Goal: Task Accomplishment & Management: Use online tool/utility

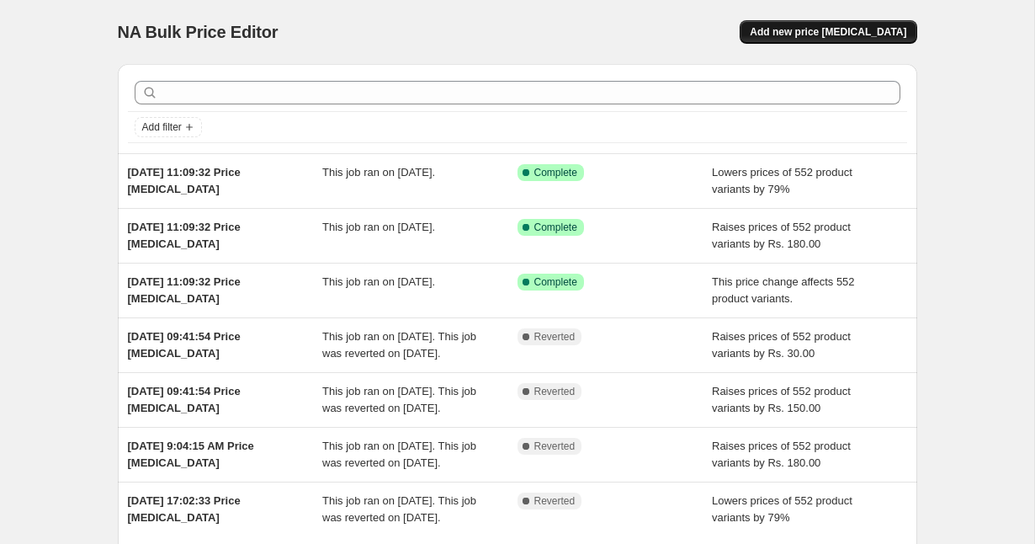
click at [880, 20] on button "Add new price [MEDICAL_DATA]" at bounding box center [828, 32] width 177 height 24
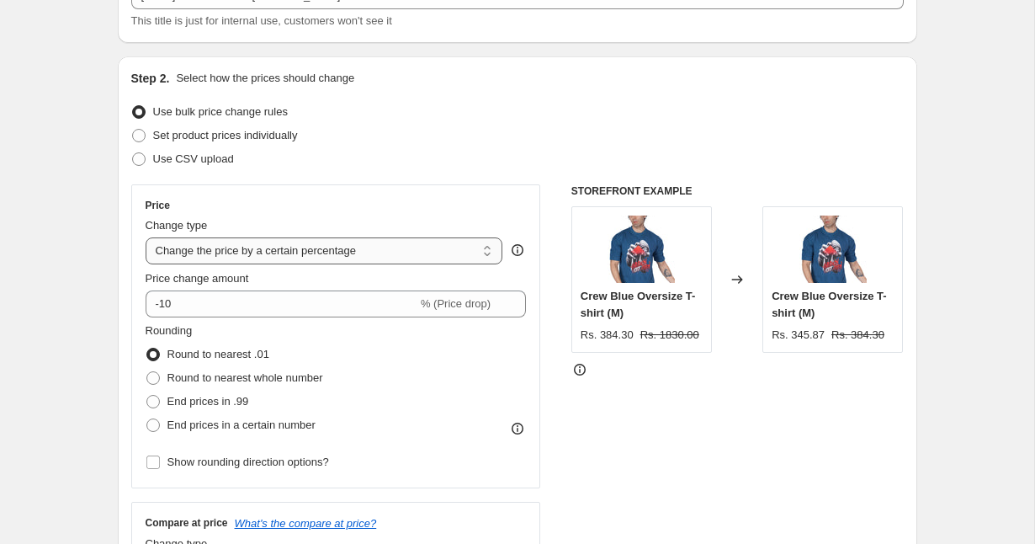
scroll to position [128, 0]
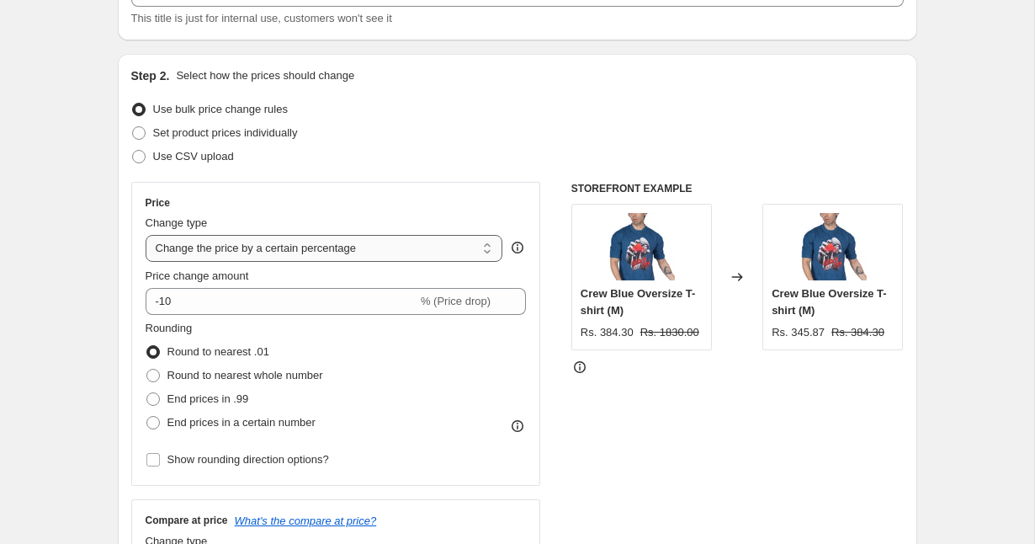
click at [241, 251] on select "Change the price to a certain amount Change the price by a certain amount Chang…" at bounding box center [325, 248] width 358 height 27
select select "ecap"
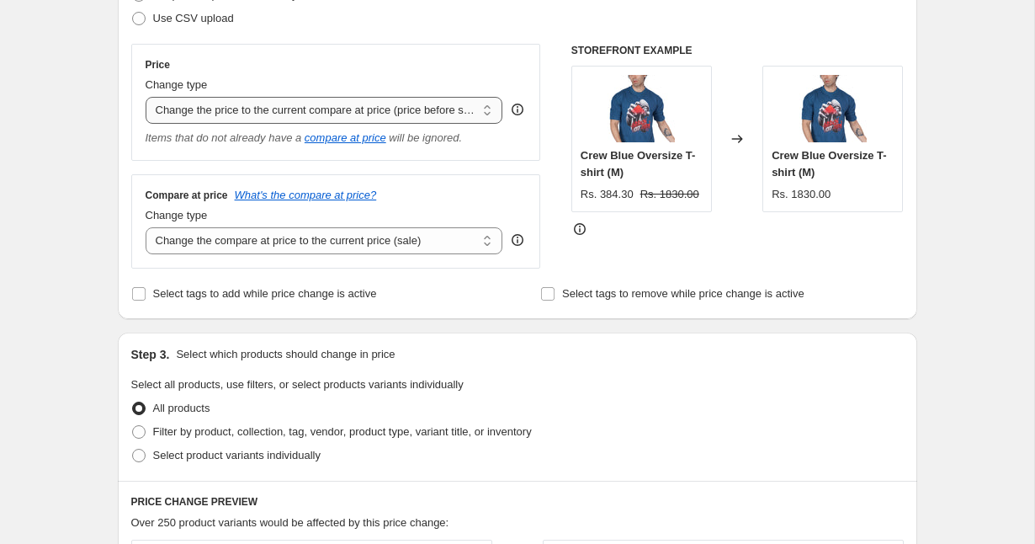
scroll to position [269, 0]
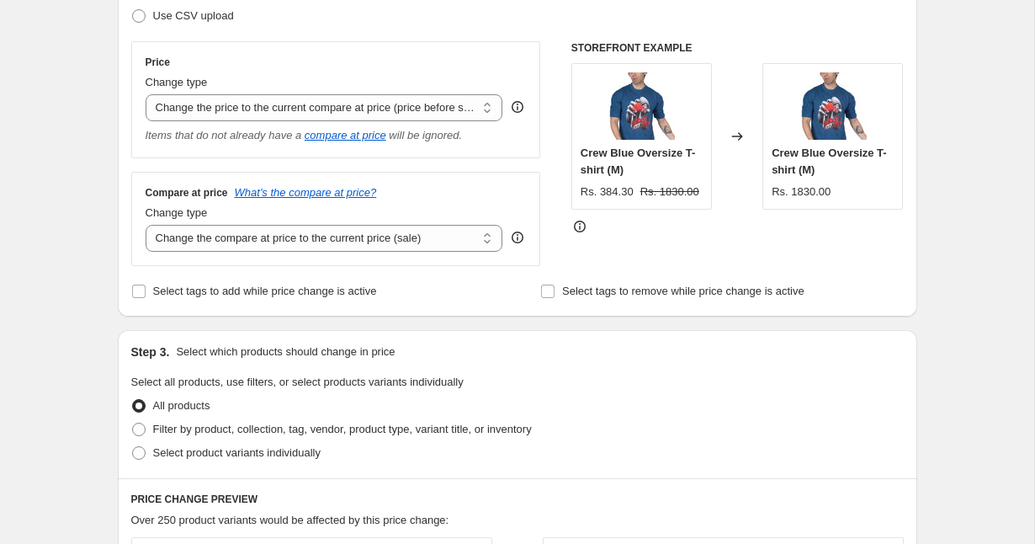
click at [241, 252] on div "Compare at price What's the compare at price? Change type Change the compare at…" at bounding box center [336, 219] width 410 height 94
click at [243, 238] on select "Change the compare at price to the current price (sale) Change the compare at p…" at bounding box center [325, 238] width 358 height 27
select select "no_change"
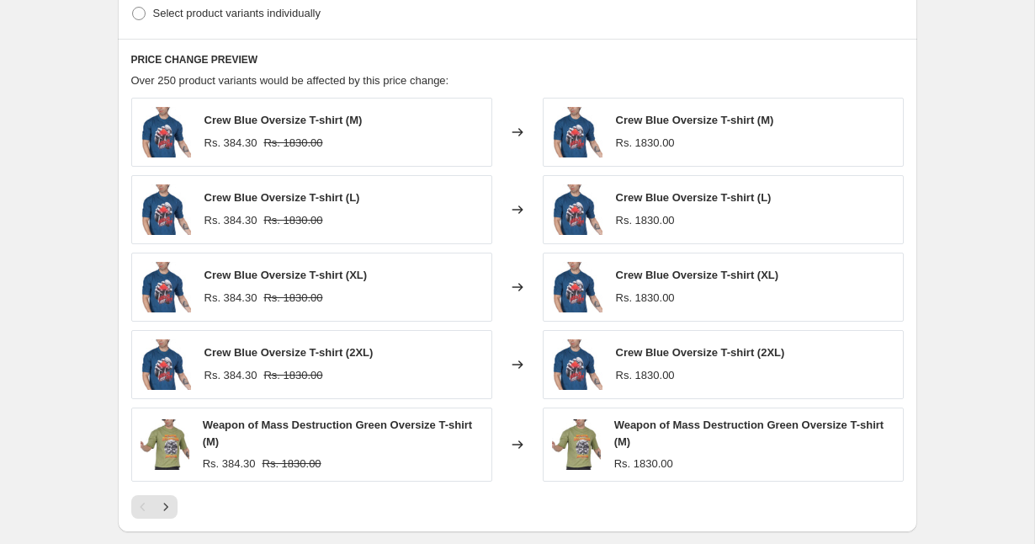
scroll to position [957, 0]
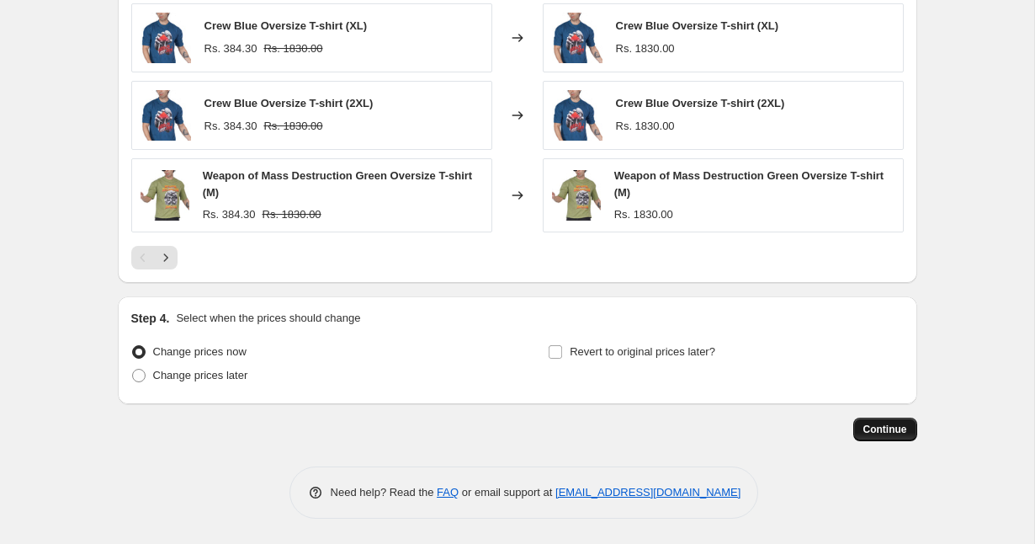
click at [872, 426] on span "Continue" at bounding box center [886, 429] width 44 height 13
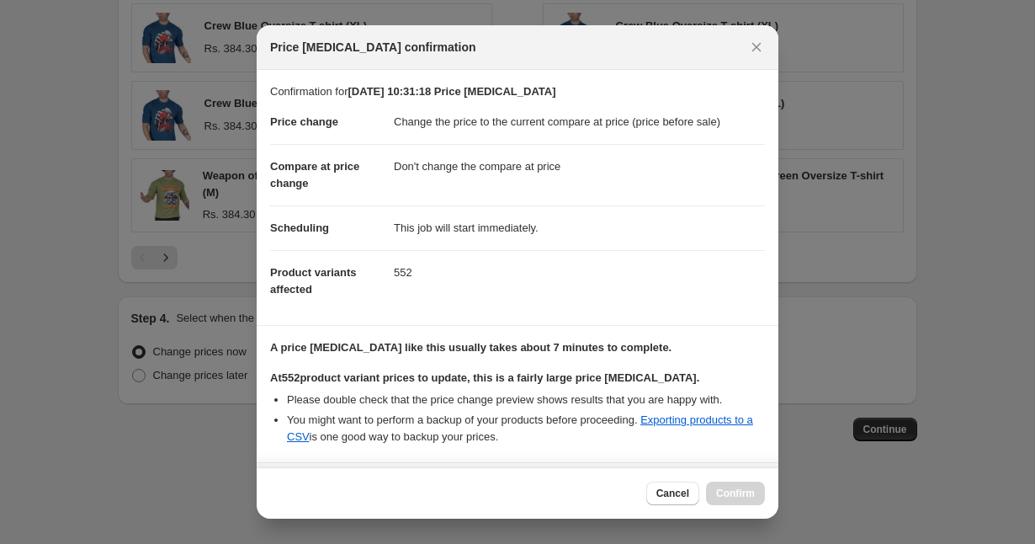
scroll to position [154, 0]
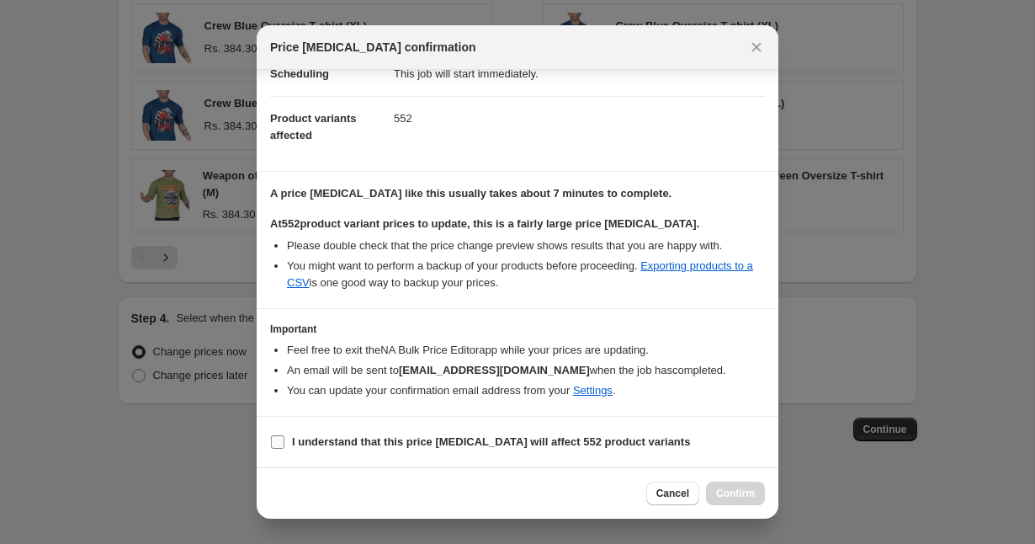
click at [410, 446] on b "I understand that this price change job will affect 552 product variants" at bounding box center [491, 441] width 398 height 13
click at [285, 446] on input "I understand that this price change job will affect 552 product variants" at bounding box center [277, 441] width 13 height 13
checkbox input "true"
click at [717, 496] on span "Confirm" at bounding box center [735, 493] width 39 height 13
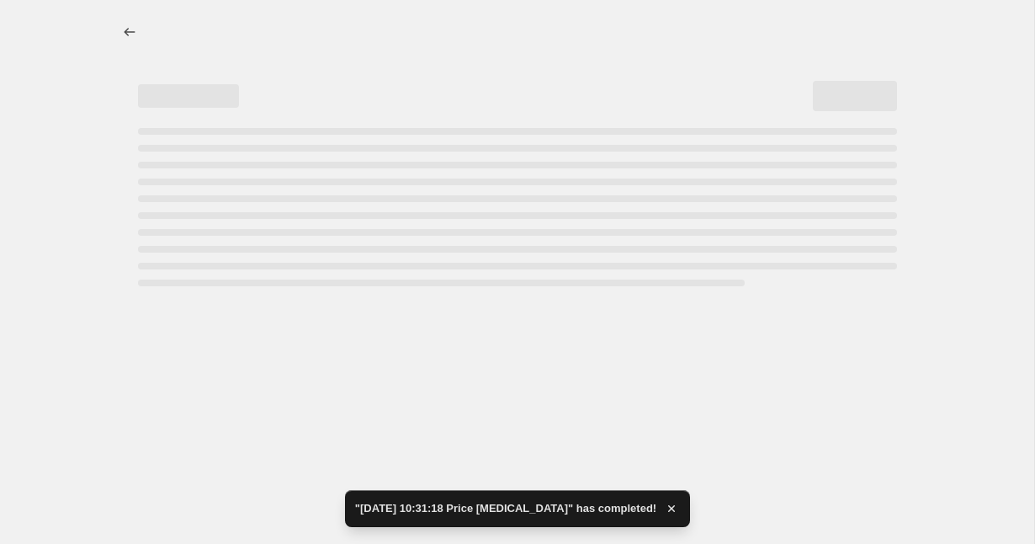
select select "ecap"
select select "no_change"
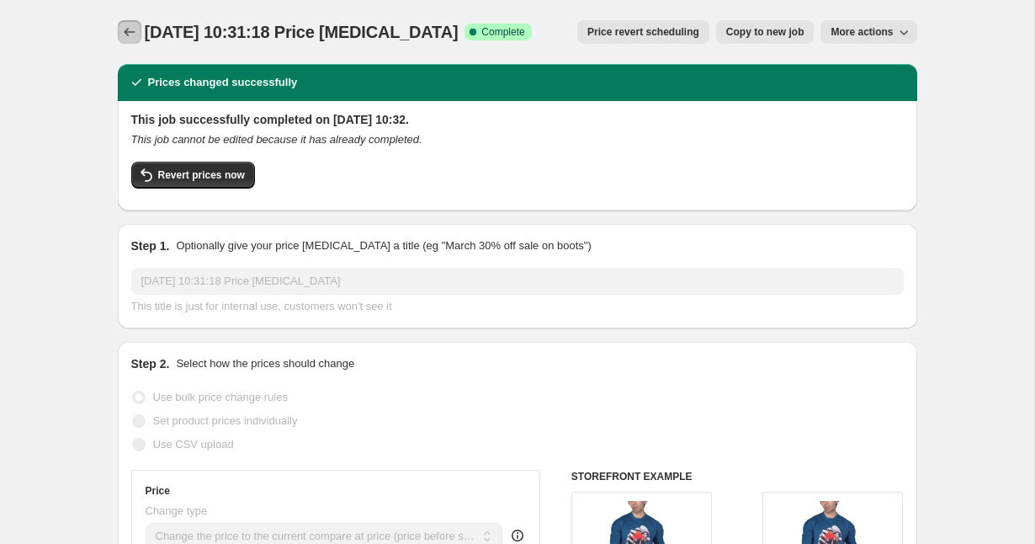
click at [127, 27] on icon "Price change jobs" at bounding box center [129, 32] width 17 height 17
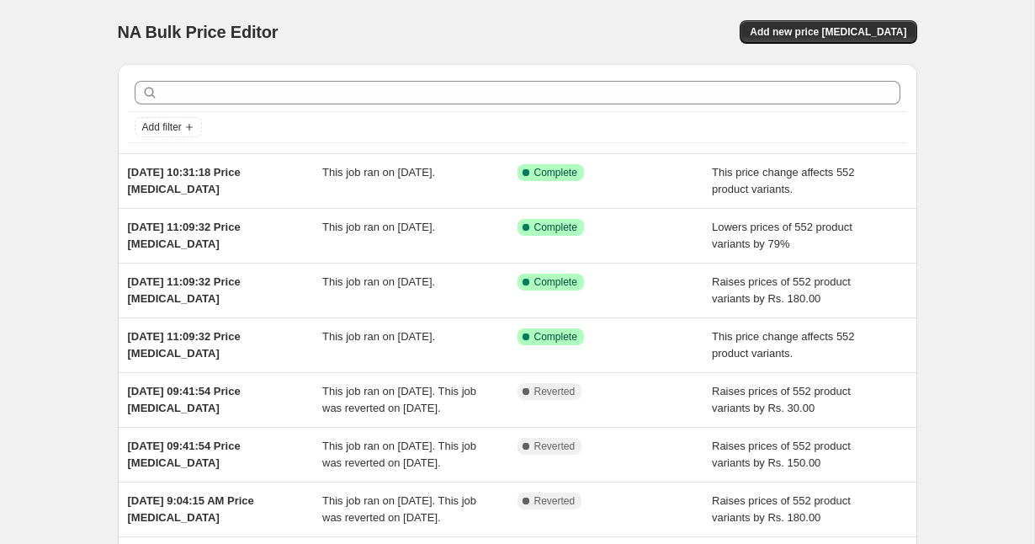
click at [837, 45] on div "NA Bulk Price Editor. This page is ready NA Bulk Price Editor Add new price cha…" at bounding box center [518, 32] width 800 height 64
click at [832, 31] on span "Add new price change job" at bounding box center [828, 31] width 157 height 13
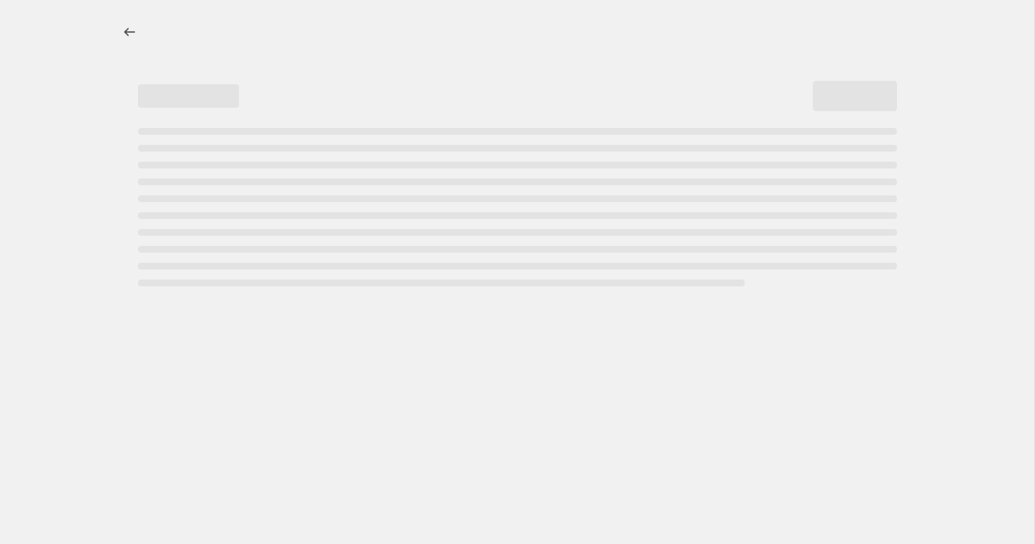
select select "percentage"
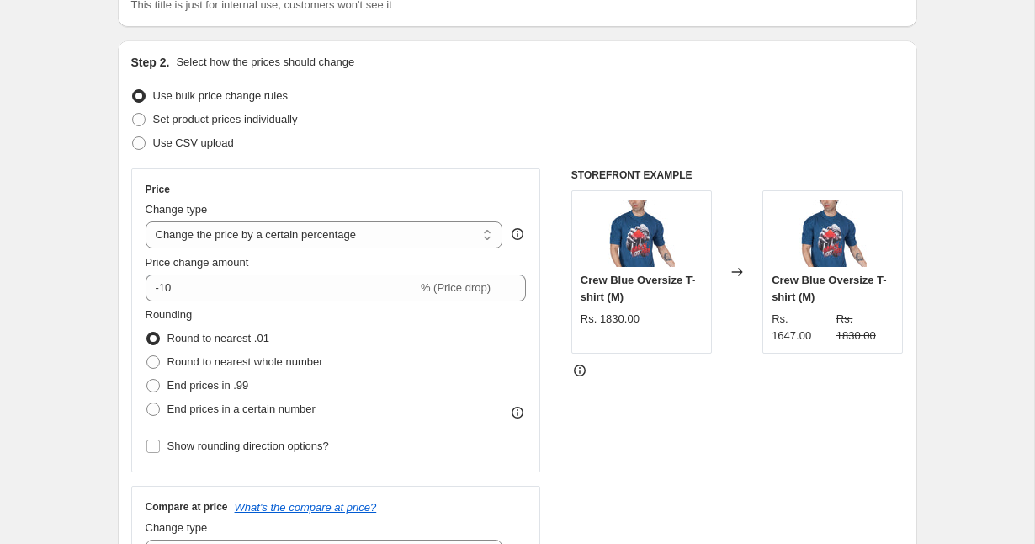
scroll to position [142, 0]
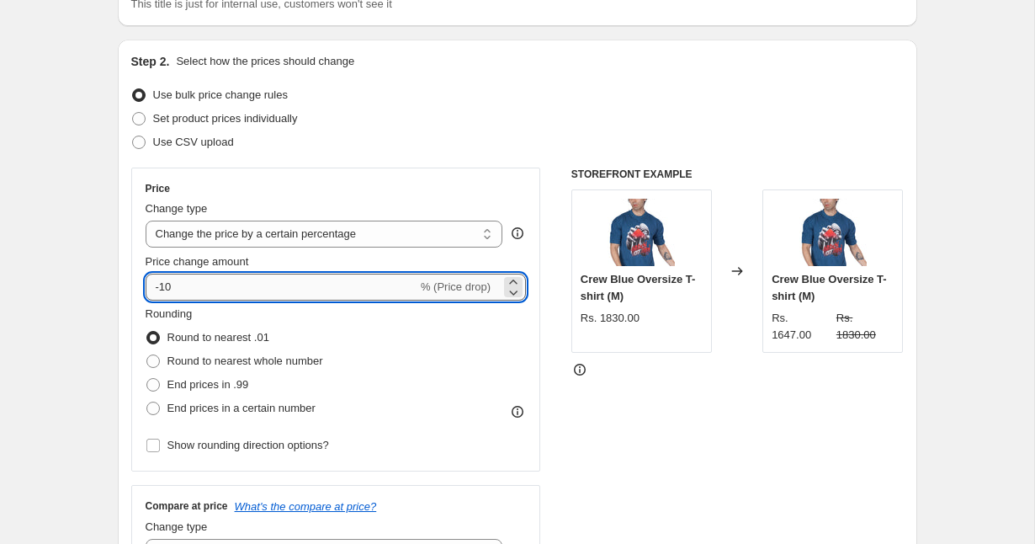
click at [323, 275] on input "-10" at bounding box center [282, 287] width 272 height 27
click at [322, 279] on input "-10" at bounding box center [282, 287] width 272 height 27
type input "-20"
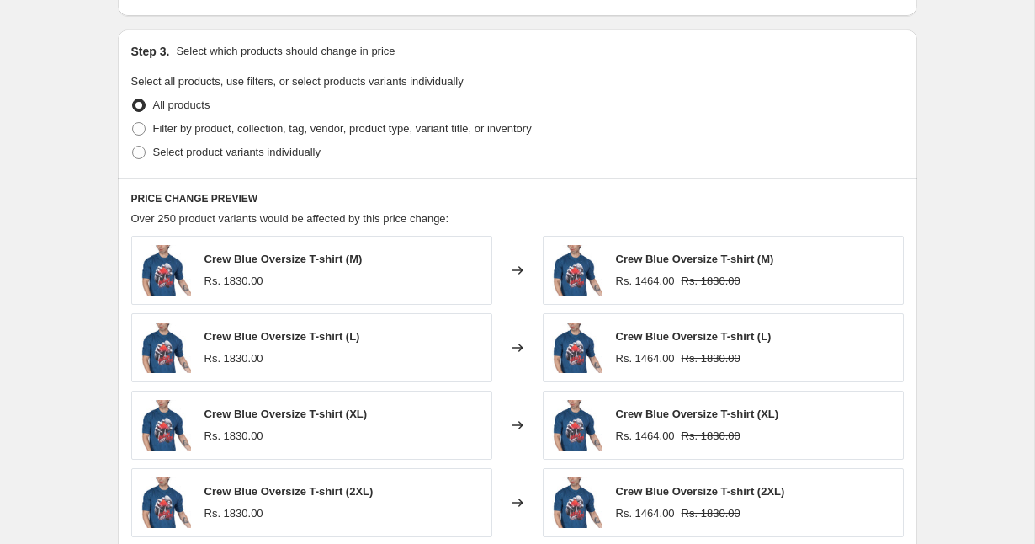
scroll to position [1144, 0]
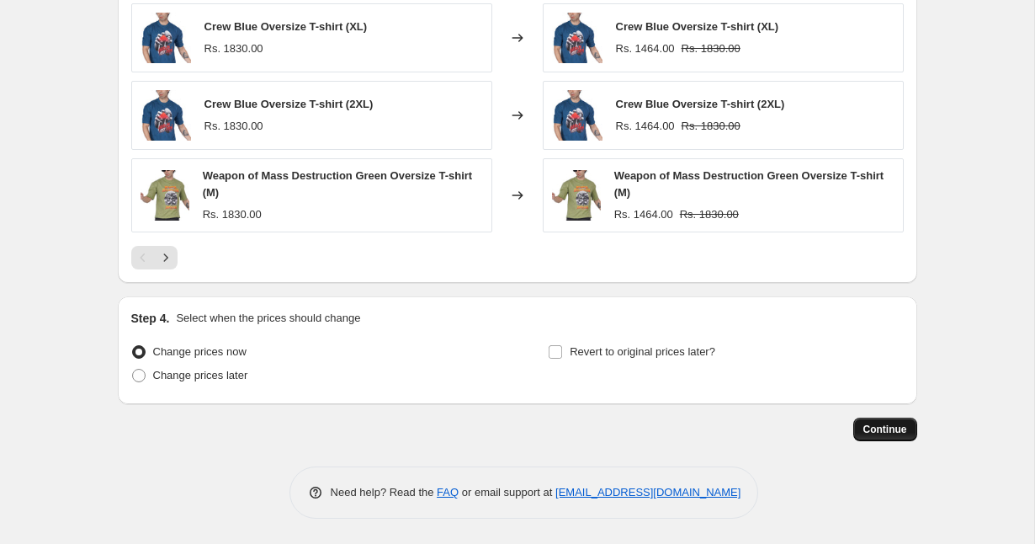
click at [902, 420] on button "Continue" at bounding box center [886, 430] width 64 height 24
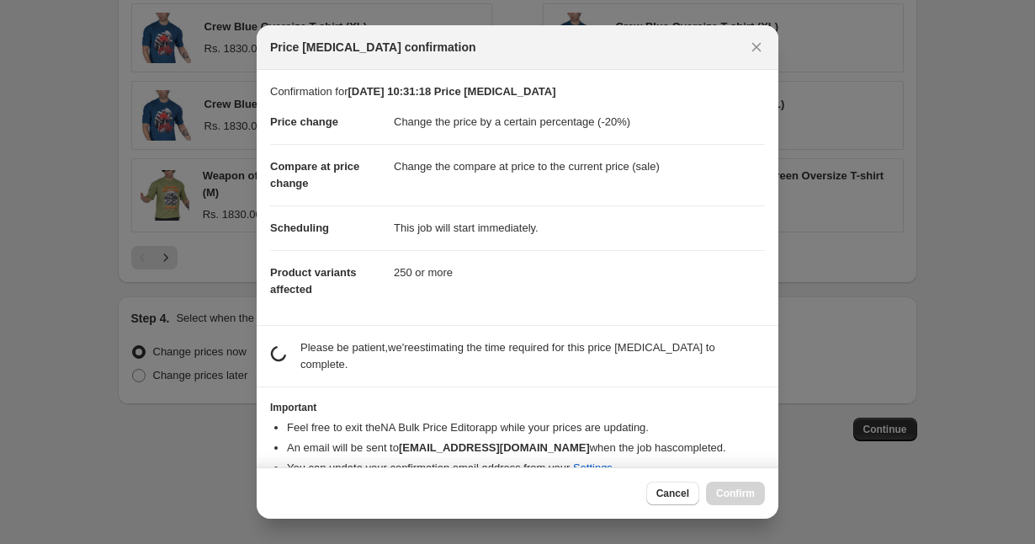
scroll to position [26, 0]
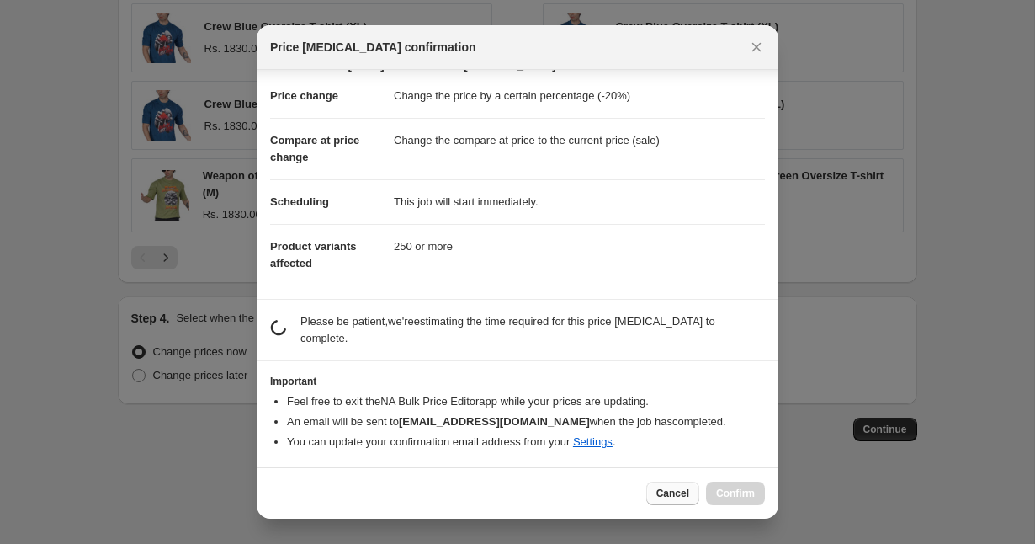
click at [669, 487] on span "Cancel" at bounding box center [673, 493] width 33 height 13
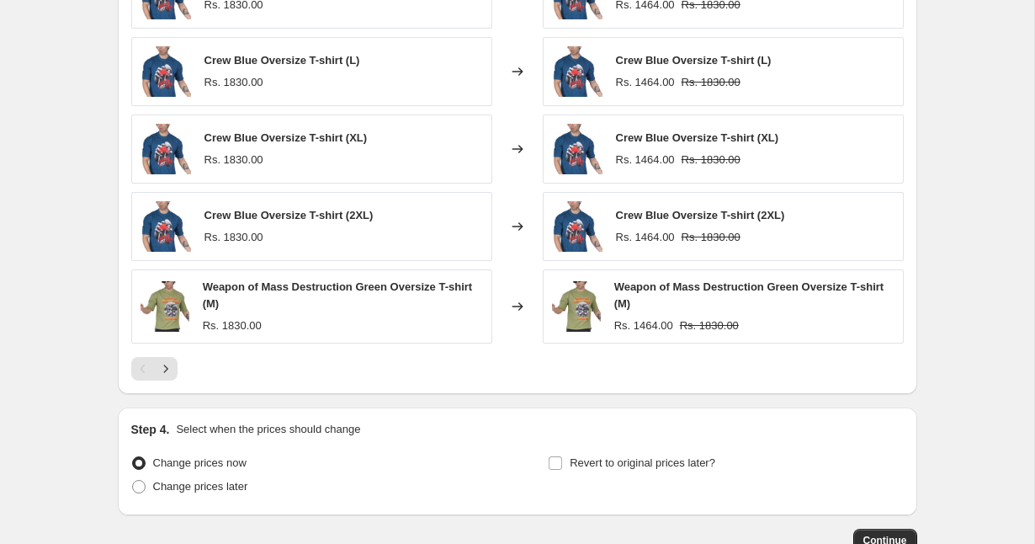
scroll to position [1144, 0]
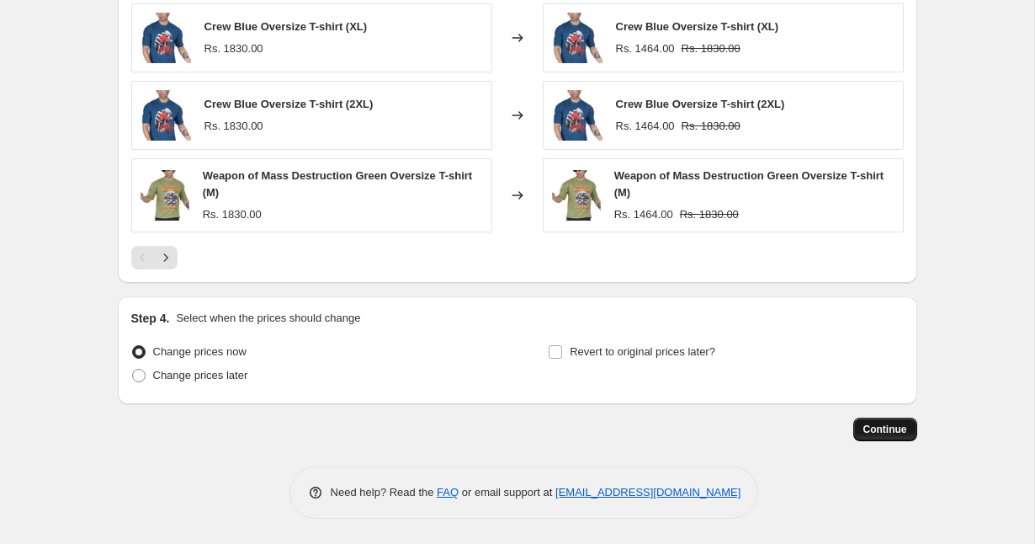
click at [875, 427] on span "Continue" at bounding box center [886, 429] width 44 height 13
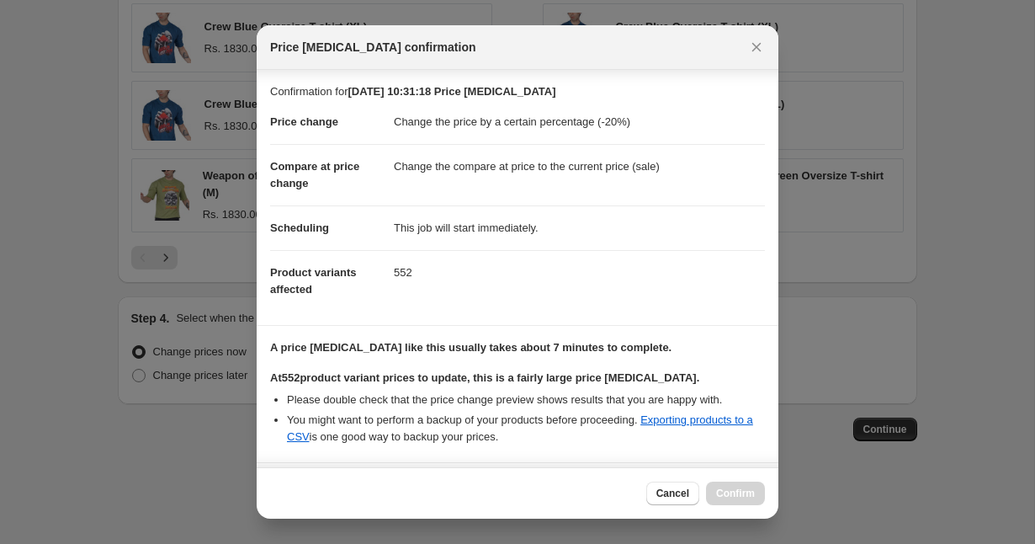
scroll to position [154, 0]
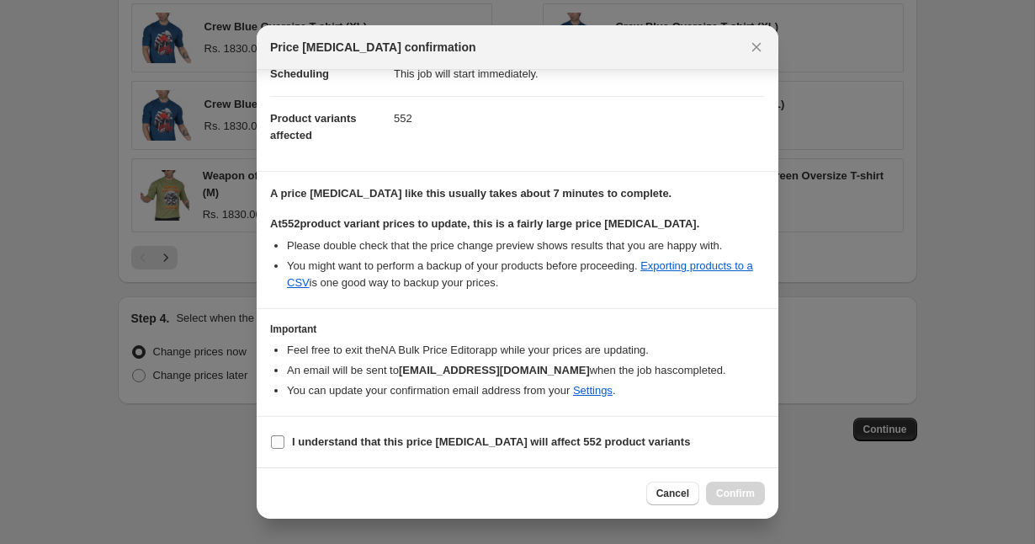
click at [322, 447] on b "I understand that this price change job will affect 552 product variants" at bounding box center [491, 441] width 398 height 13
click at [285, 447] on input "I understand that this price change job will affect 552 product variants" at bounding box center [277, 441] width 13 height 13
checkbox input "true"
click at [718, 492] on span "Confirm" at bounding box center [735, 493] width 39 height 13
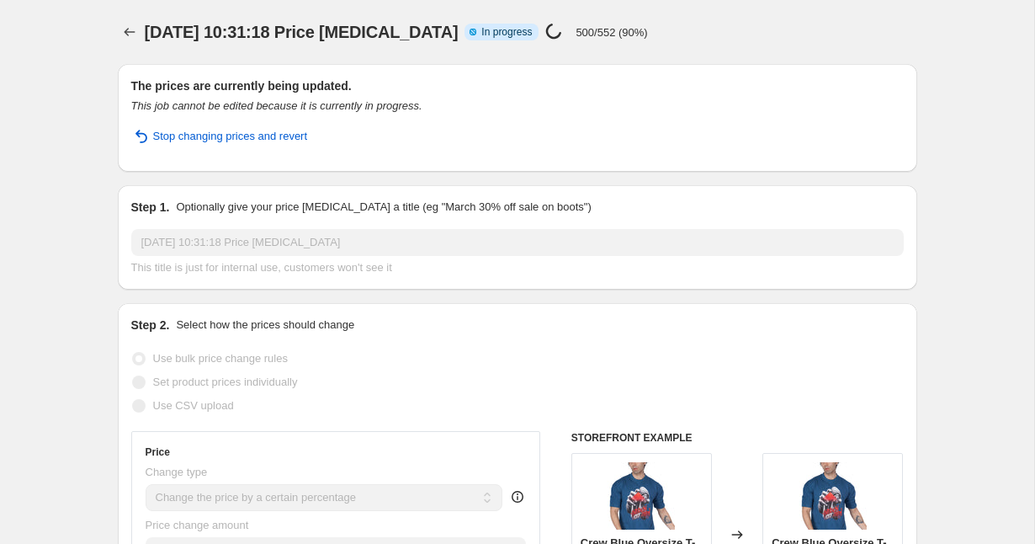
select select "percentage"
